Goal: Information Seeking & Learning: Find specific fact

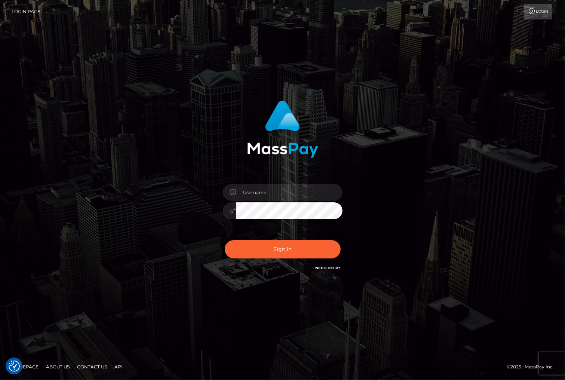
checkbox input "true"
click at [268, 189] on input "text" at bounding box center [289, 192] width 106 height 17
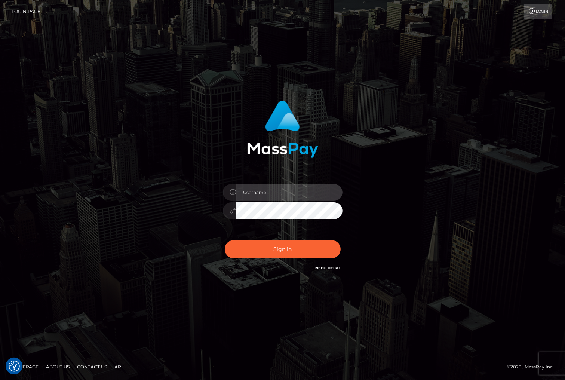
type input "christianc.xcite"
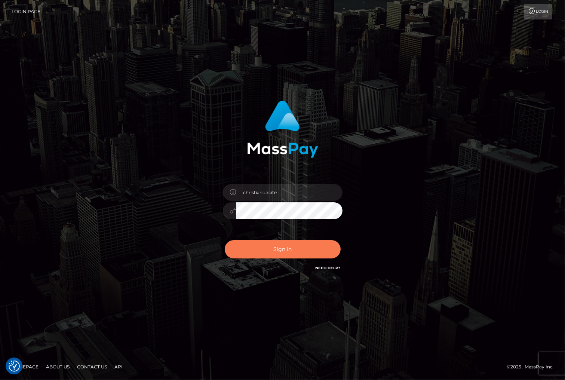
drag, startPoint x: 298, startPoint y: 251, endPoint x: 296, endPoint y: 257, distance: 6.1
click at [297, 254] on button "Sign in" at bounding box center [283, 249] width 116 height 18
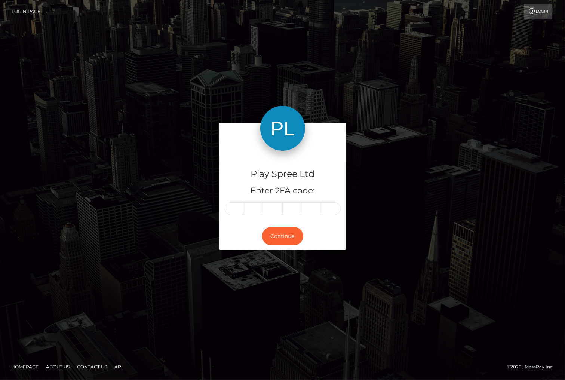
click at [234, 212] on input "text" at bounding box center [234, 208] width 19 height 13
type input "0"
type input "4"
type input "2"
type input "9"
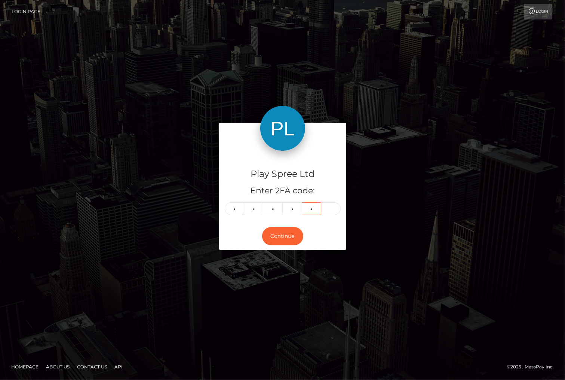
type input "3"
click at [286, 242] on button "Continue" at bounding box center [282, 236] width 41 height 18
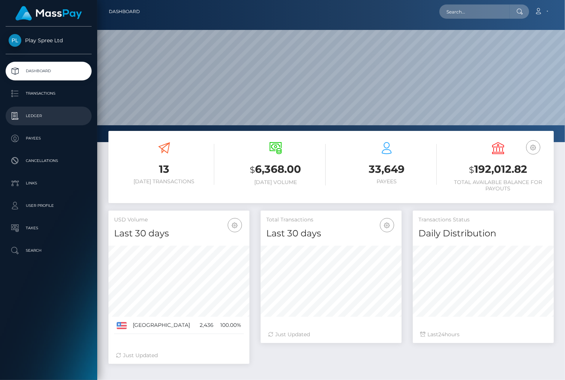
scroll to position [132, 141]
click at [40, 120] on p "Ledger" at bounding box center [49, 115] width 80 height 11
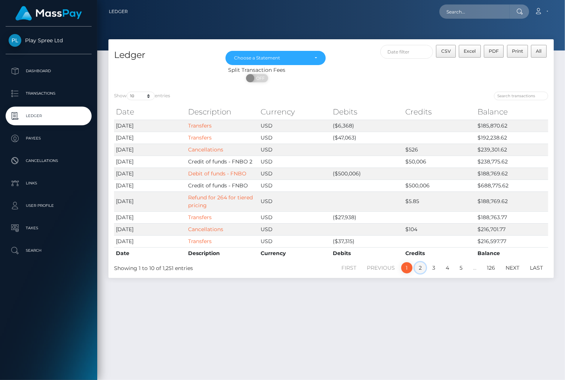
click at [422, 265] on link "2" at bounding box center [419, 267] width 11 height 11
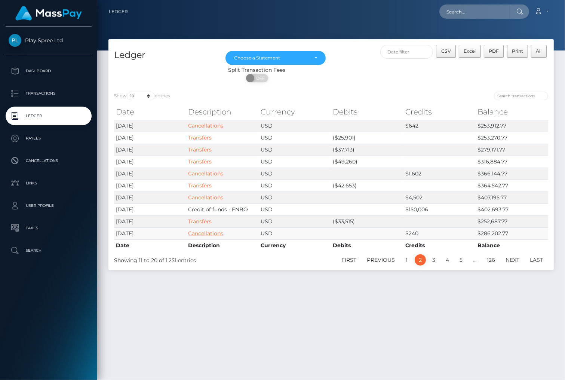
click at [211, 233] on link "Cancellations" at bounding box center [205, 233] width 35 height 7
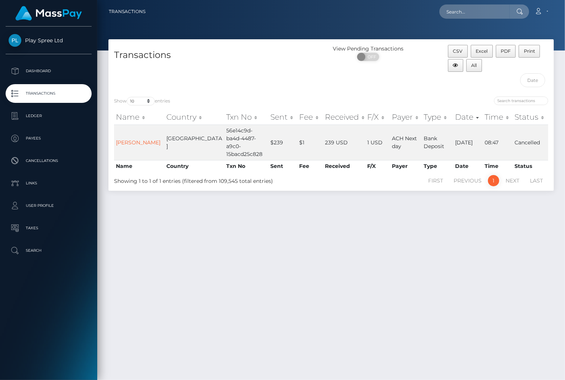
click at [327, 243] on div "Transactions View Pending Transactions ON OFF CSV Excel PDF Print All Show 10 2…" at bounding box center [331, 206] width 468 height 334
click at [224, 135] on td "56e14c9d-ba4d-4487-a9c0-15bacd25c828" at bounding box center [246, 142] width 44 height 36
copy td "56e14c9d-ba4d-4487-a9c0-15bacd25c828"
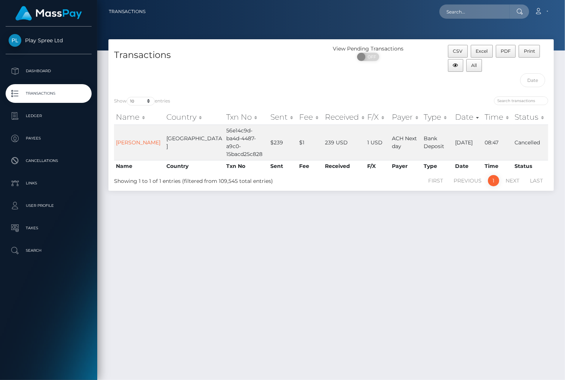
click at [512, 249] on div "Transactions View Pending Transactions ON OFF CSV Excel PDF Print All Show 10 2…" at bounding box center [331, 206] width 468 height 334
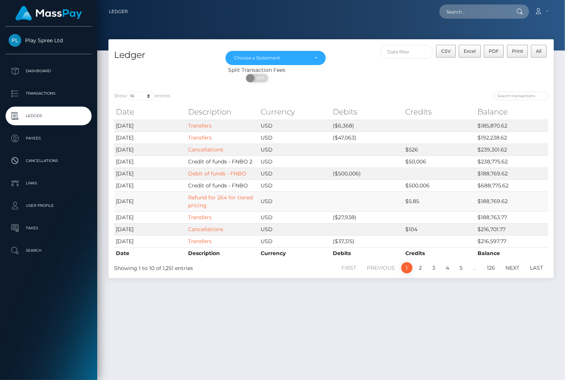
scroll to position [19, 0]
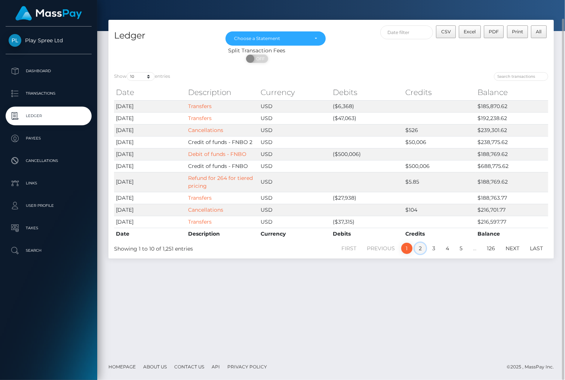
click at [418, 250] on link "2" at bounding box center [419, 248] width 11 height 11
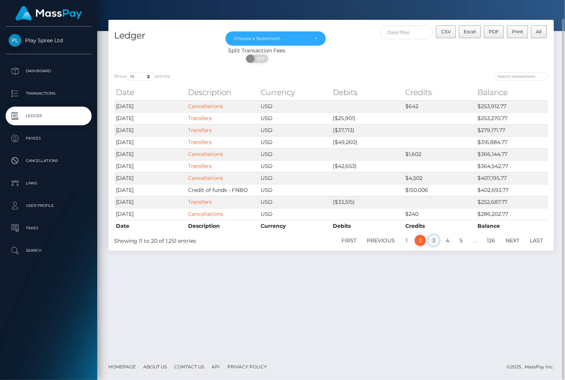
click at [435, 240] on link "3" at bounding box center [433, 240] width 11 height 11
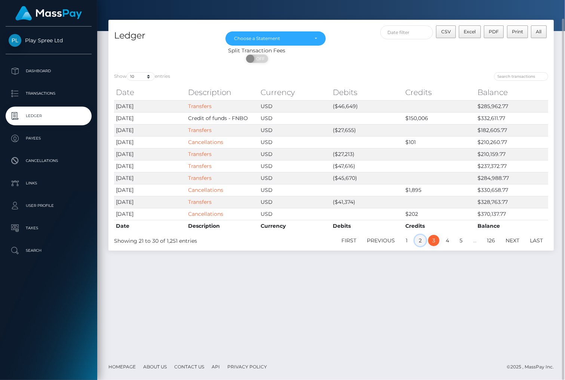
click at [420, 242] on link "2" at bounding box center [419, 240] width 11 height 11
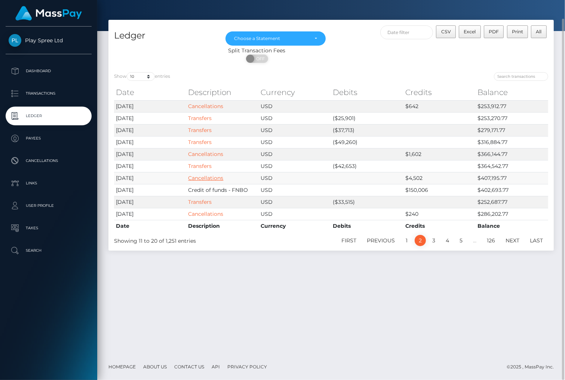
click at [216, 177] on link "Cancellations" at bounding box center [205, 178] width 35 height 7
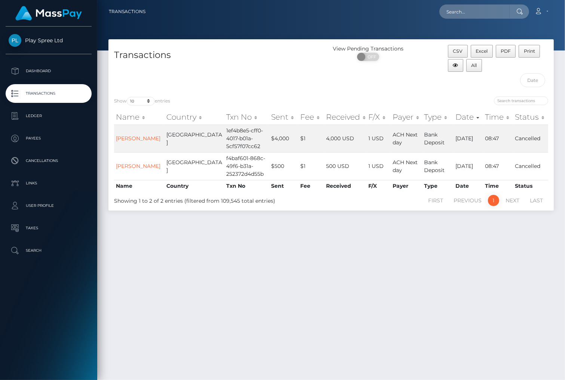
click at [312, 233] on div "Transactions View Pending Transactions ON OFF CSV Excel PDF Print All Show 10 2…" at bounding box center [331, 206] width 468 height 334
click at [224, 140] on td "1ef4b8e5-cff0-4017-b01a-5cf57f07cc62" at bounding box center [246, 138] width 45 height 28
copy td "1ef4b8e5-cff0-4017-b01a-5cf57f07cc62"
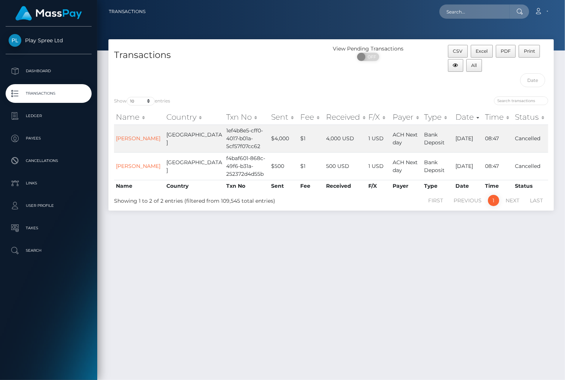
click at [529, 263] on div "Transactions View Pending Transactions ON OFF CSV Excel PDF Print All Show 10 2…" at bounding box center [331, 206] width 468 height 334
drag, startPoint x: 355, startPoint y: 266, endPoint x: 390, endPoint y: 286, distance: 40.1
click at [356, 266] on div "Transactions View Pending Transactions ON OFF CSV Excel PDF Print All Show 10 2…" at bounding box center [331, 206] width 468 height 334
click at [239, 245] on div "Transactions View Pending Transactions ON OFF CSV Excel PDF Print All Show 10 2…" at bounding box center [331, 206] width 468 height 334
click at [275, 237] on div "Transactions View Pending Transactions ON OFF CSV Excel PDF Print All Show 10 2…" at bounding box center [331, 206] width 468 height 334
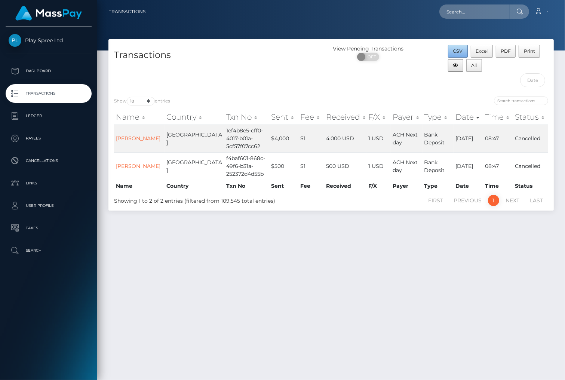
drag, startPoint x: 456, startPoint y: 49, endPoint x: 458, endPoint y: 60, distance: 10.9
click at [456, 49] on span "CSV" at bounding box center [458, 51] width 10 height 6
click at [184, 17] on div "Loading... Loading... Account Edit Profile Logout" at bounding box center [352, 12] width 402 height 16
click at [502, 278] on div "Transactions View Pending Transactions ON OFF CSV Excel PDF Print All Show 10 2…" at bounding box center [331, 206] width 468 height 334
click at [507, 350] on div "Transactions View Pending Transactions ON OFF CSV Excel PDF Print All Show 10 2…" at bounding box center [331, 206] width 468 height 334
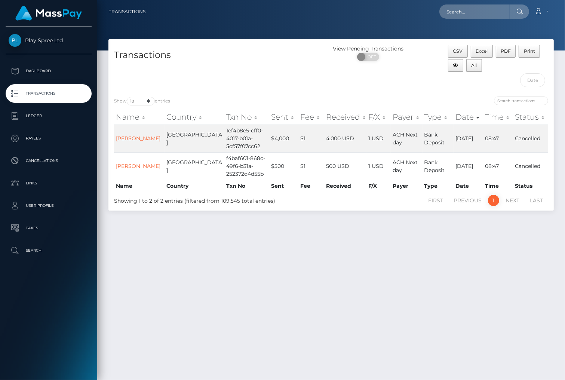
click at [511, 332] on div "Transactions View Pending Transactions ON OFF CSV Excel PDF Print All Show 10 2…" at bounding box center [331, 206] width 468 height 334
click at [63, 116] on p "Ledger" at bounding box center [49, 115] width 80 height 11
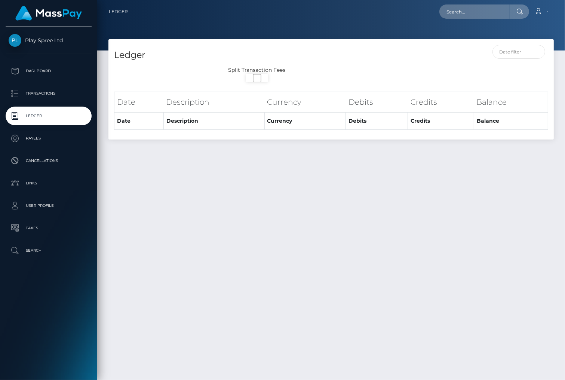
select select
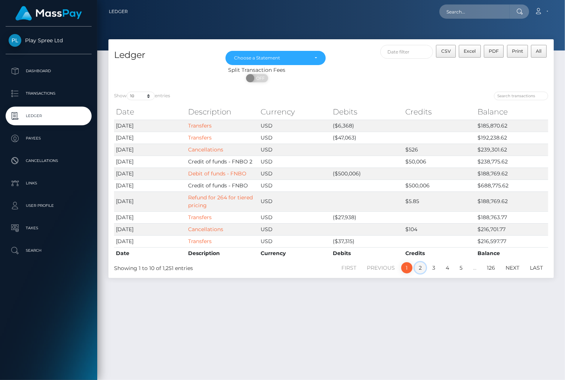
click at [419, 266] on link "2" at bounding box center [419, 267] width 11 height 11
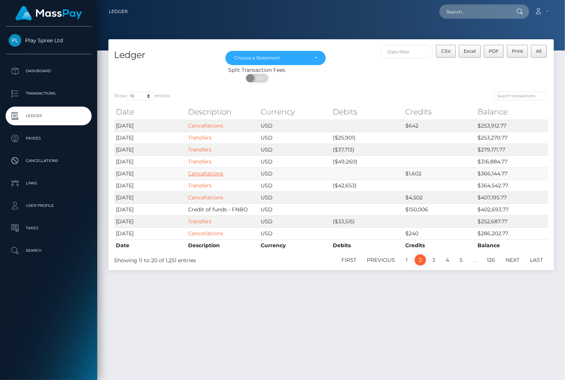
click at [218, 173] on link "Cancellations" at bounding box center [205, 173] width 35 height 7
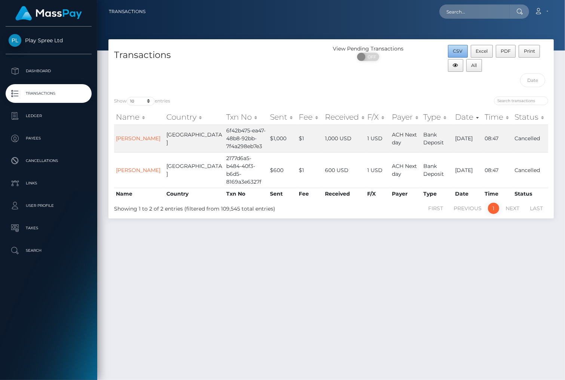
click at [458, 49] on span "CSV" at bounding box center [458, 51] width 10 height 6
click at [543, 237] on div "Transactions View Pending Transactions ON OFF CSV Excel PDF Print All Show 10 2…" at bounding box center [331, 206] width 468 height 334
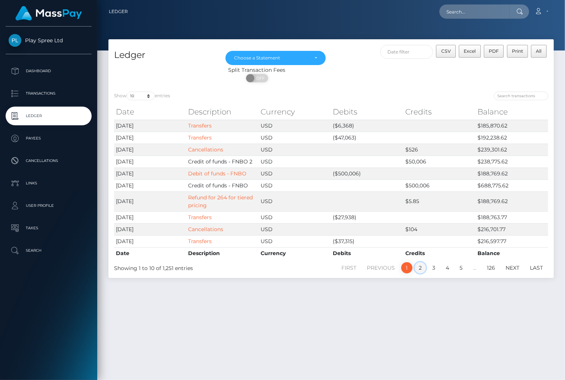
click at [423, 266] on link "2" at bounding box center [419, 267] width 11 height 11
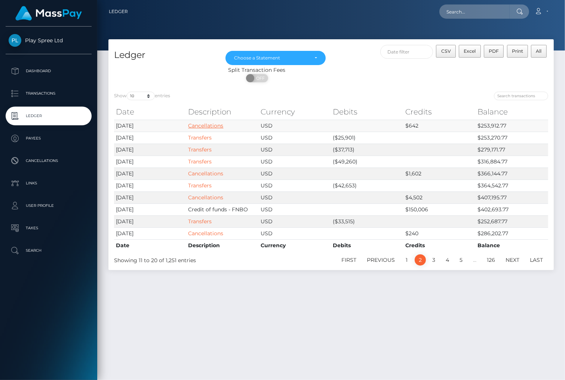
click at [196, 124] on link "Cancellations" at bounding box center [205, 125] width 35 height 7
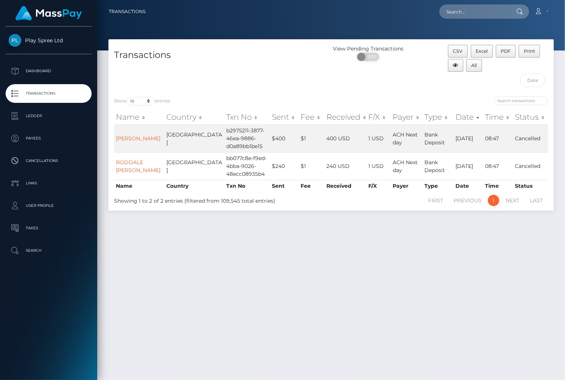
click at [411, 261] on div "Transactions View Pending Transactions ON OFF CSV Excel PDF Print All Show 10 2…" at bounding box center [331, 206] width 468 height 334
click at [74, 114] on p "Ledger" at bounding box center [49, 115] width 80 height 11
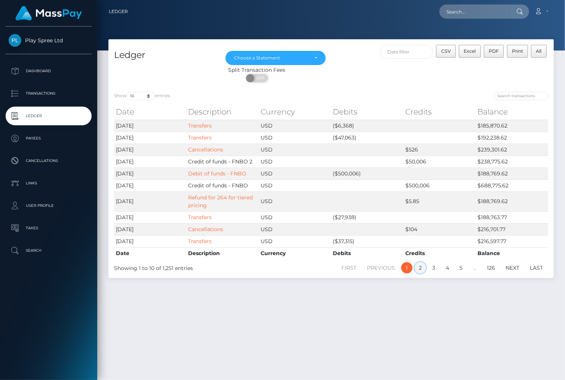
click at [418, 268] on link "2" at bounding box center [419, 267] width 11 height 11
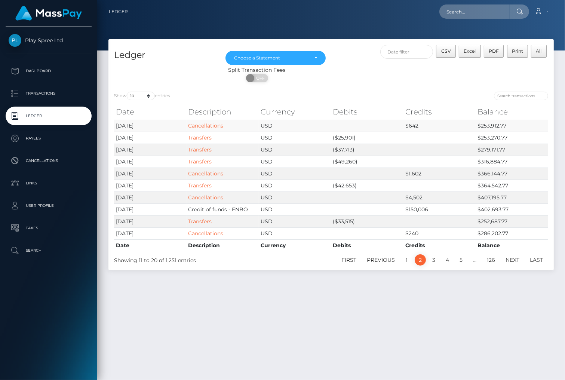
click at [208, 123] on link "Cancellations" at bounding box center [205, 125] width 35 height 7
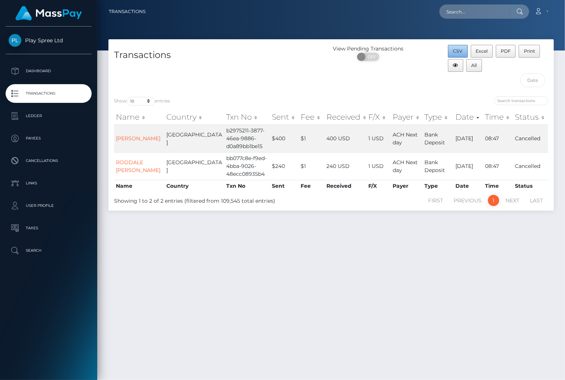
click at [457, 52] on span "CSV" at bounding box center [458, 51] width 10 height 6
drag, startPoint x: 528, startPoint y: 292, endPoint x: 531, endPoint y: 296, distance: 4.4
click at [529, 293] on div "Transactions View Pending Transactions ON OFF CSV Excel PDF Print All Show 10 2…" at bounding box center [331, 206] width 468 height 334
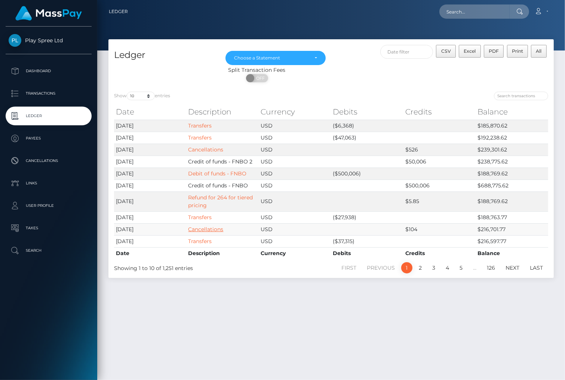
click at [203, 228] on link "Cancellations" at bounding box center [205, 229] width 35 height 7
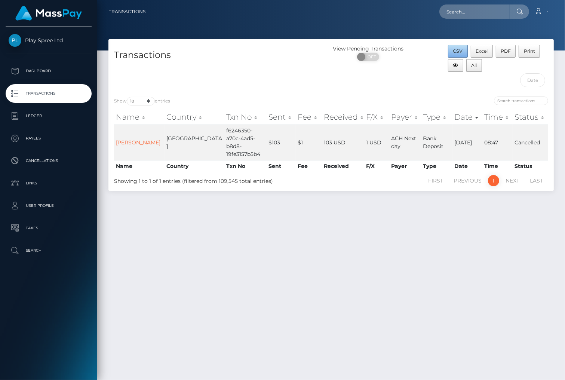
click at [462, 48] on span "CSV" at bounding box center [458, 51] width 10 height 6
drag, startPoint x: 388, startPoint y: 329, endPoint x: 386, endPoint y: 333, distance: 5.0
click at [388, 328] on div "Transactions View Pending Transactions ON OFF CSV Excel PDF Print All Show 10 2…" at bounding box center [331, 206] width 468 height 334
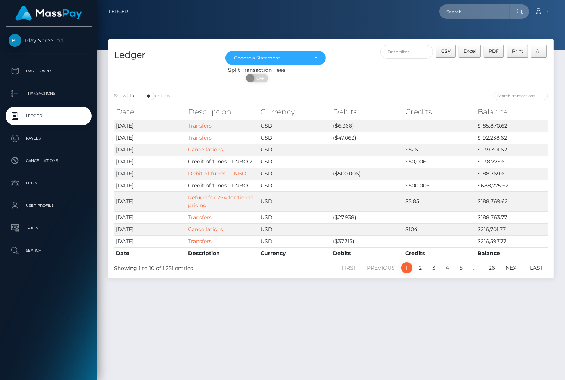
drag, startPoint x: 451, startPoint y: 334, endPoint x: 442, endPoint y: 334, distance: 9.7
click at [452, 334] on div "Ledger Mar 2024 Apr 2024 May 2024 Jun 2024 Jul 2024 Aug 2024 Sep 2024 Oct 2024 …" at bounding box center [331, 206] width 468 height 334
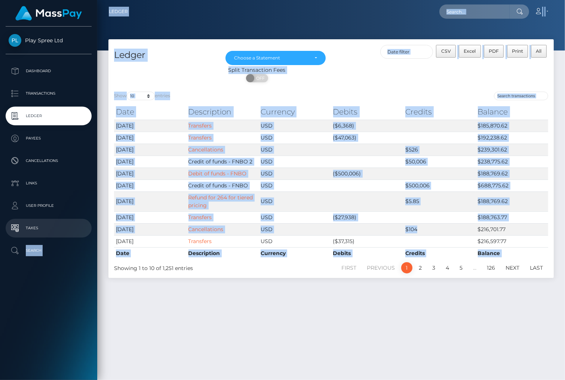
drag, startPoint x: 443, startPoint y: 227, endPoint x: 93, endPoint y: 222, distance: 350.2
click at [93, 222] on div "Play Spree Ltd Dashboard Transactions Ledger Payees Cancellations" at bounding box center [282, 190] width 565 height 380
click at [213, 150] on link "Cancellations" at bounding box center [205, 149] width 35 height 7
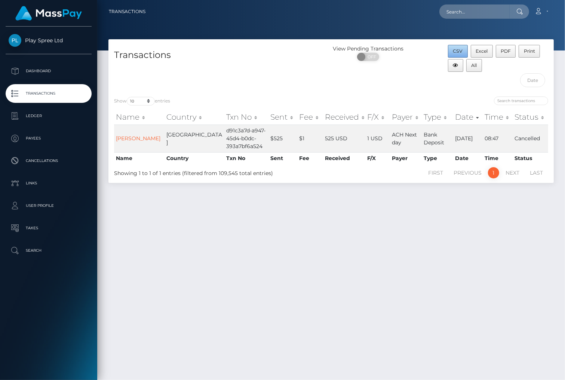
click at [458, 51] on span "CSV" at bounding box center [458, 51] width 10 height 6
click at [483, 12] on input "text" at bounding box center [474, 11] width 70 height 14
paste input "1687145"
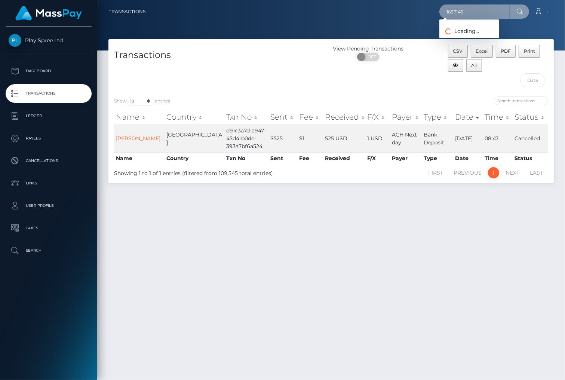
type input "1687145"
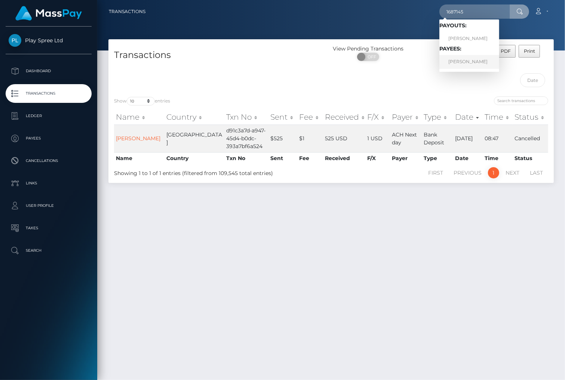
click at [469, 62] on link "[PERSON_NAME]" at bounding box center [469, 62] width 60 height 14
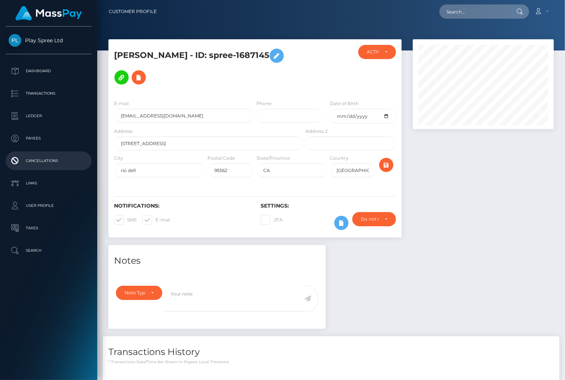
scroll to position [90, 141]
drag, startPoint x: 542, startPoint y: 188, endPoint x: 528, endPoint y: 169, distance: 24.0
click at [544, 187] on div at bounding box center [483, 142] width 152 height 206
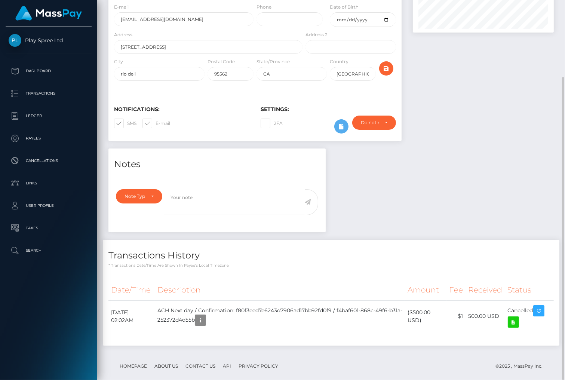
click at [541, 156] on div "Notes Note Type Compliance Clear Compliance General Note Type" at bounding box center [331, 250] width 456 height 204
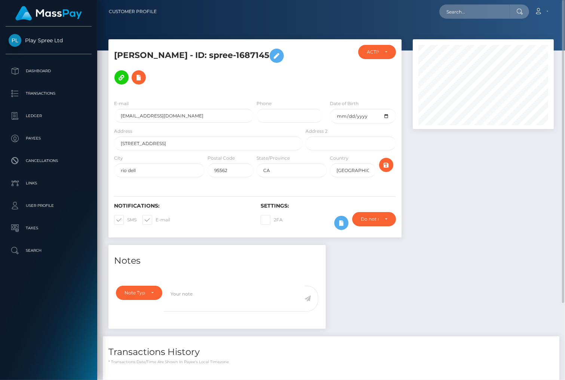
drag, startPoint x: 534, startPoint y: 148, endPoint x: 480, endPoint y: 10, distance: 147.6
click at [537, 147] on div at bounding box center [483, 142] width 152 height 206
click at [450, 13] on input "text" at bounding box center [474, 11] width 70 height 14
paste input "1068978"
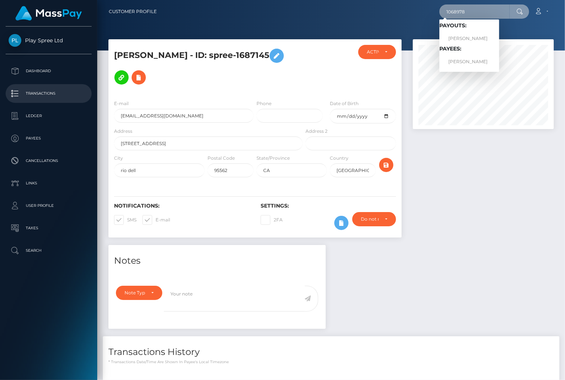
type input "1068978"
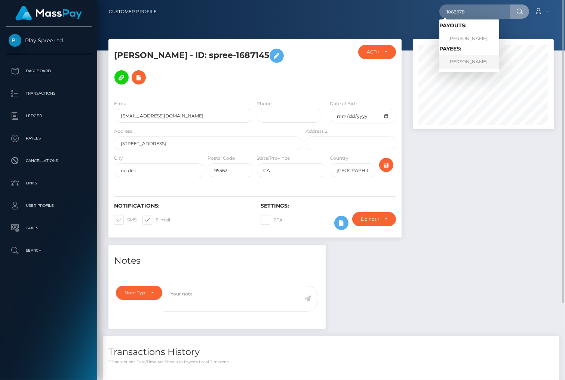
click at [471, 58] on link "[PERSON_NAME]" at bounding box center [469, 62] width 60 height 14
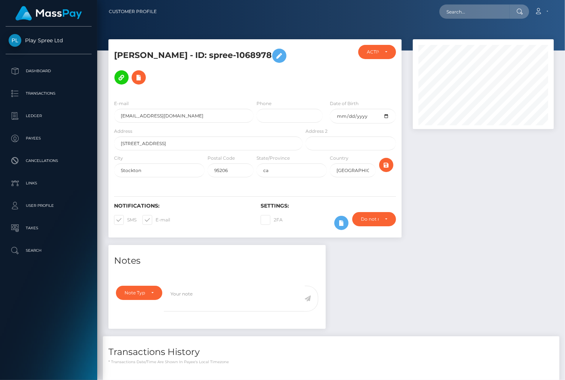
scroll to position [96, 0]
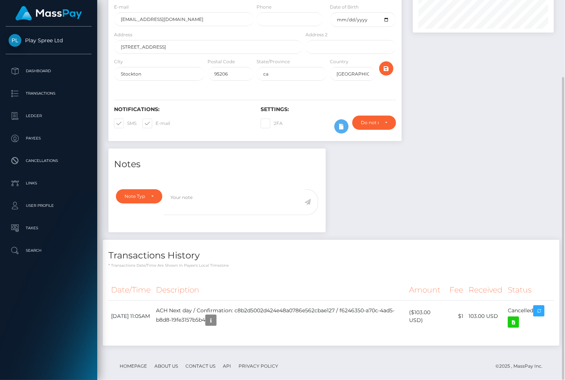
drag, startPoint x: 532, startPoint y: 184, endPoint x: 489, endPoint y: 184, distance: 43.0
click at [532, 184] on div "Notes Note Type Compliance Clear Compliance General Note Type" at bounding box center [331, 250] width 456 height 204
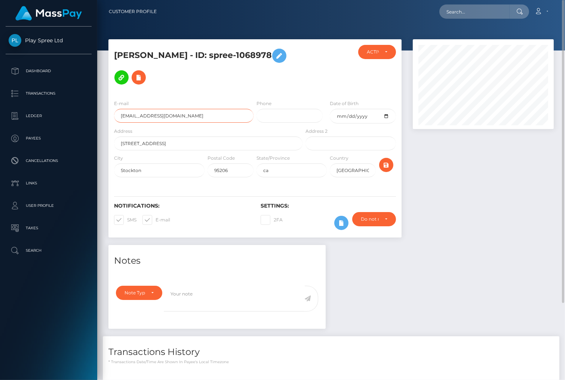
click at [132, 109] on input "j23cardenas@yahoo.com" at bounding box center [183, 116] width 139 height 14
click at [532, 187] on div at bounding box center [483, 142] width 152 height 206
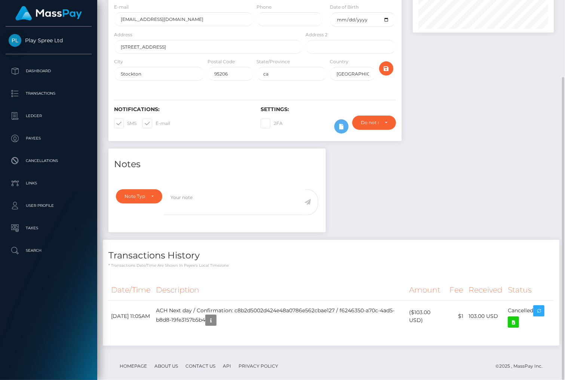
click at [547, 182] on div "Notes Note Type Compliance Clear Compliance General Note Type" at bounding box center [331, 250] width 456 height 204
click at [405, 193] on div "Notes Note Type Compliance Clear Compliance General Note Type" at bounding box center [331, 250] width 456 height 204
click at [533, 262] on p "* Transactions date/time are shown in payee's local timezone" at bounding box center [330, 265] width 445 height 6
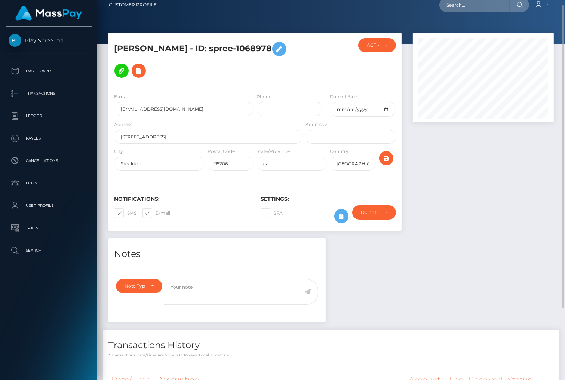
drag, startPoint x: 273, startPoint y: 44, endPoint x: 290, endPoint y: 44, distance: 17.6
click at [290, 44] on h5 "DANIEL CARDENAS - ID: spree-1068978" at bounding box center [206, 59] width 184 height 43
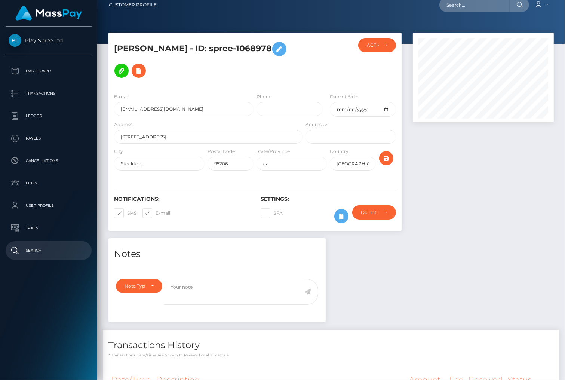
copy h5 "1068978"
